Goal: Information Seeking & Learning: Find specific fact

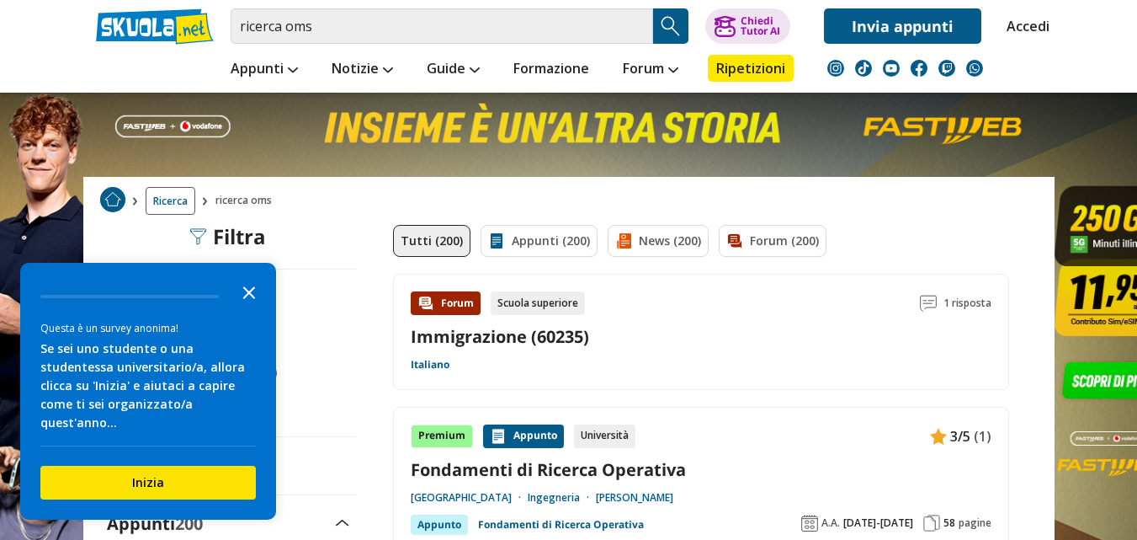
click at [243, 308] on icon "Close the survey" at bounding box center [249, 291] width 34 height 34
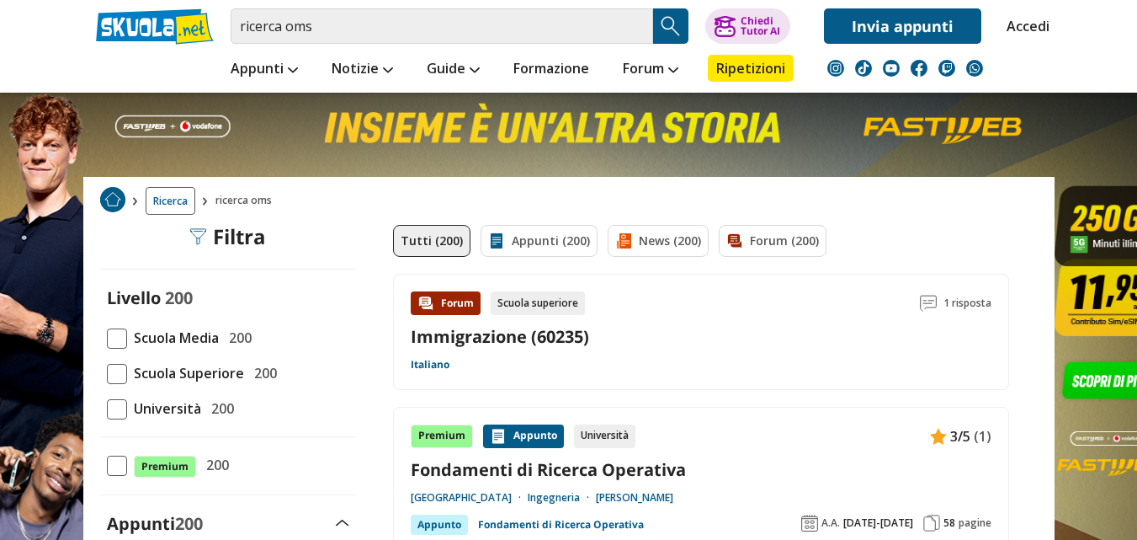
drag, startPoint x: 790, startPoint y: 146, endPoint x: 801, endPoint y: 174, distance: 29.6
click at [791, 146] on link at bounding box center [568, 353] width 1137 height 707
click at [670, 13] on button "Search Button" at bounding box center [670, 25] width 35 height 35
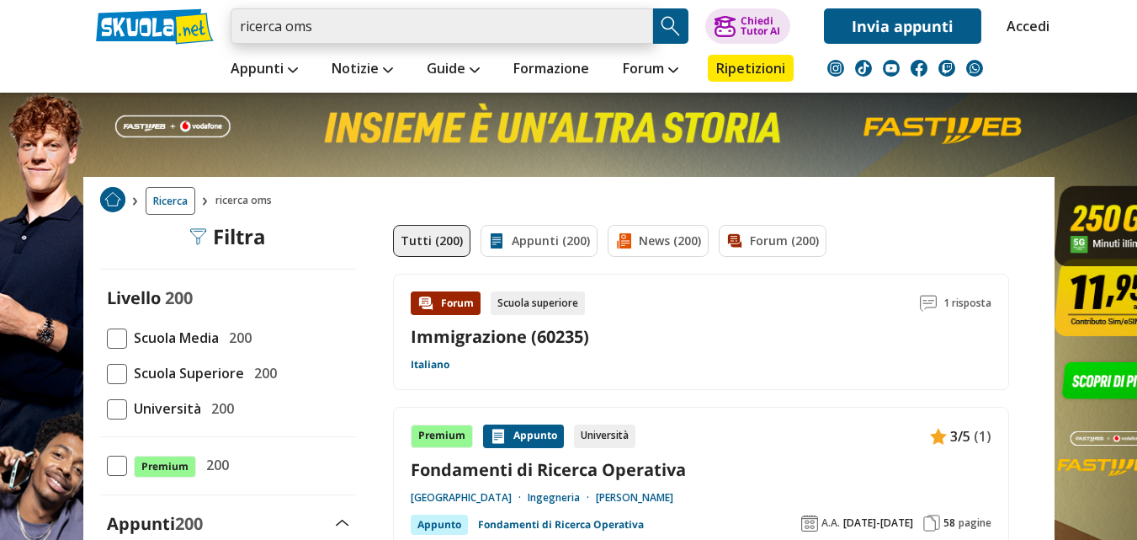
click at [501, 18] on input "ricerca oms" at bounding box center [442, 25] width 423 height 35
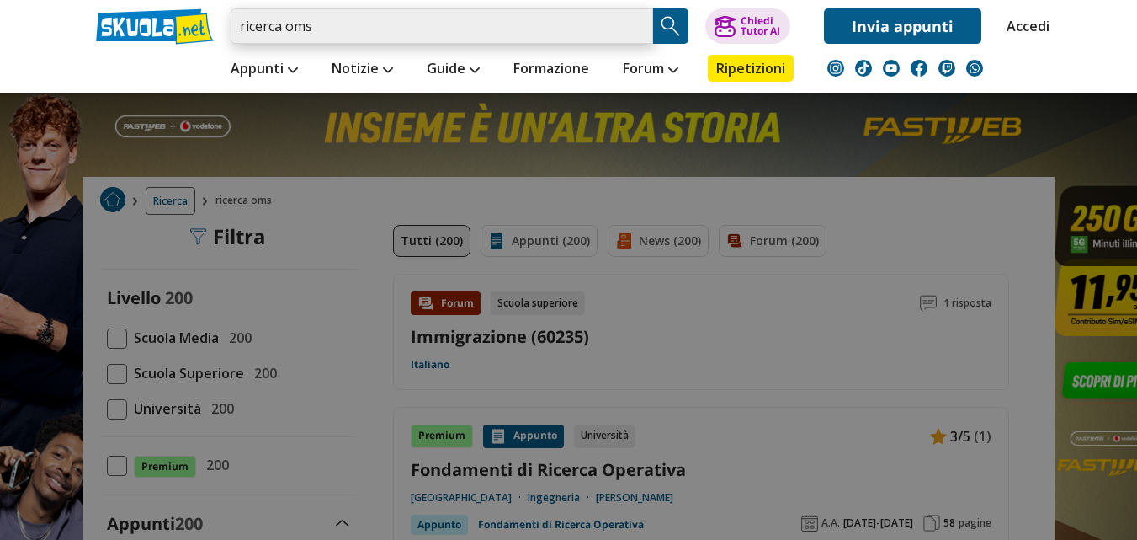
click at [636, 24] on input "ricerca oms" at bounding box center [442, 25] width 423 height 35
